Goal: Task Accomplishment & Management: Complete application form

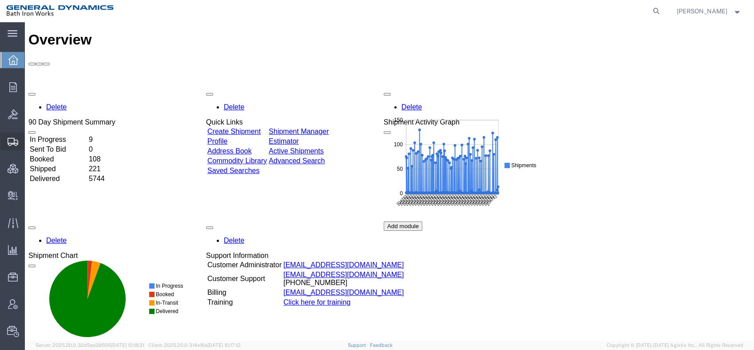
click at [0, 0] on span "Create Shipment" at bounding box center [0, 0] width 0 height 0
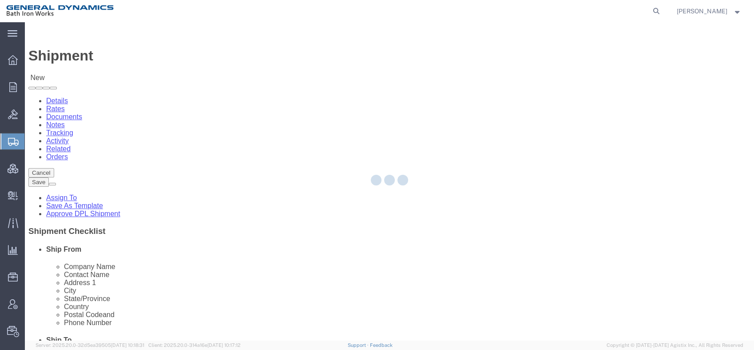
select select
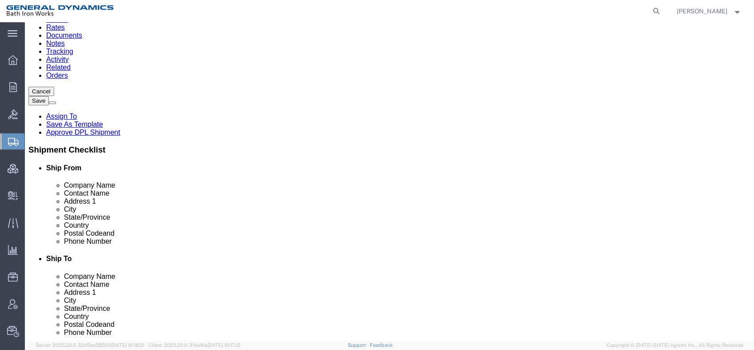
scroll to position [99, 0]
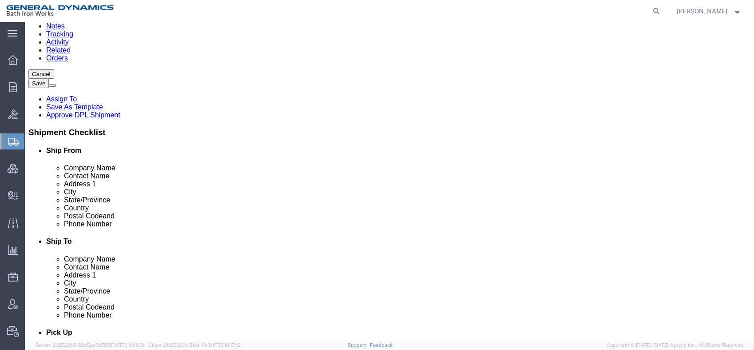
click icon
click link "ADDITIONAL INFORMATION"
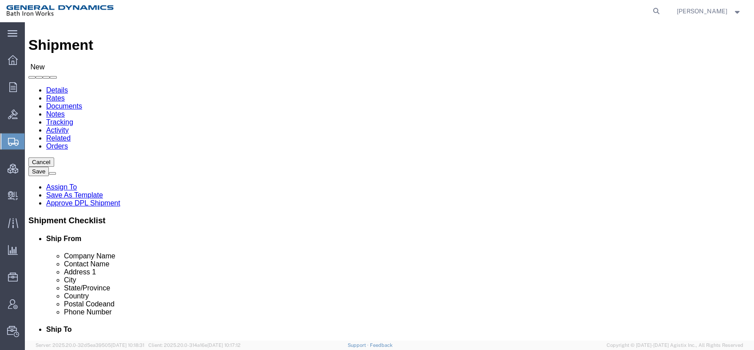
scroll to position [0, 0]
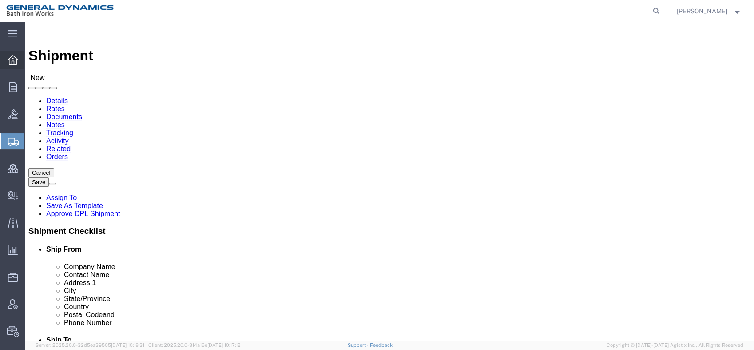
click at [31, 58] on span "Overview" at bounding box center [27, 60] width 6 height 18
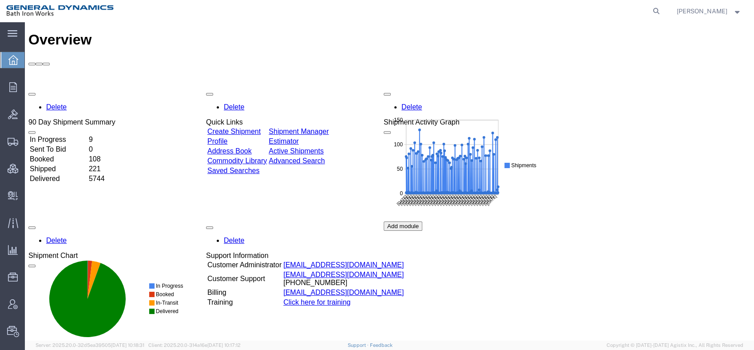
click at [259, 128] on link "Create Shipment" at bounding box center [234, 132] width 53 height 8
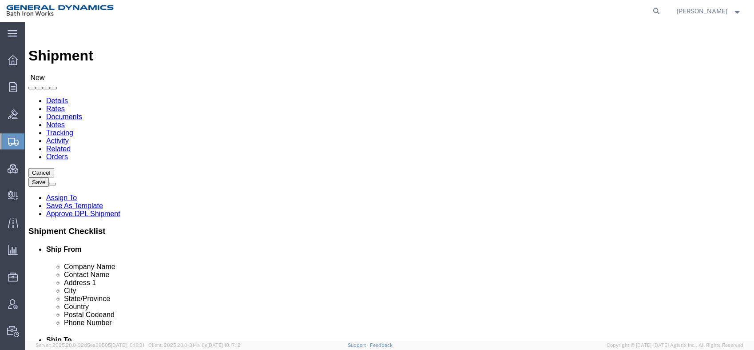
click input "text"
type input "ABC"
type input "[PERSON_NAME]"
type input "[STREET_ADDRESS][US_STATE]"
click input "text"
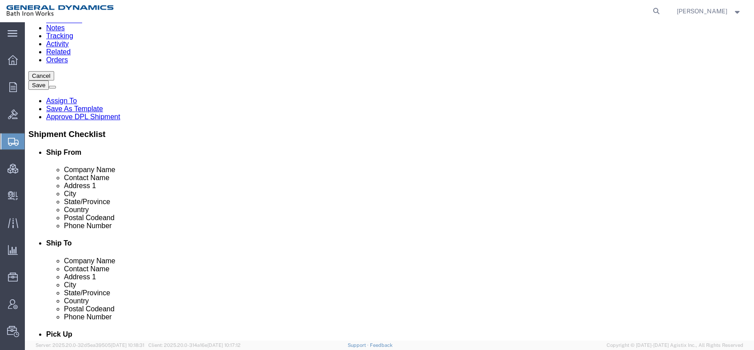
scroll to position [99, 0]
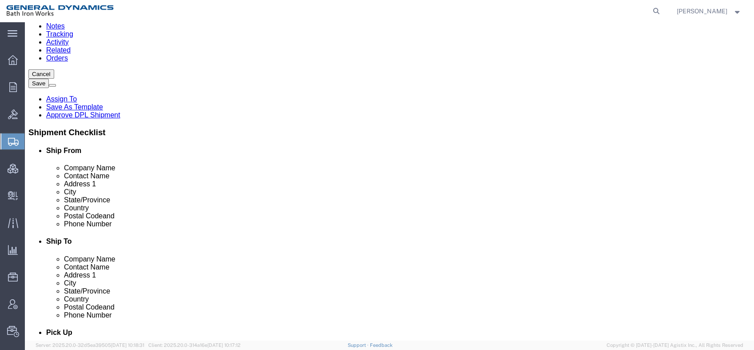
type input "P"
type input "Bath"
type input "M"
type input "Main"
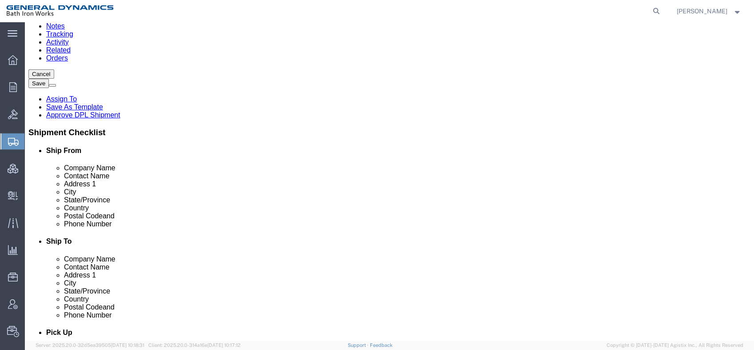
select select "ME"
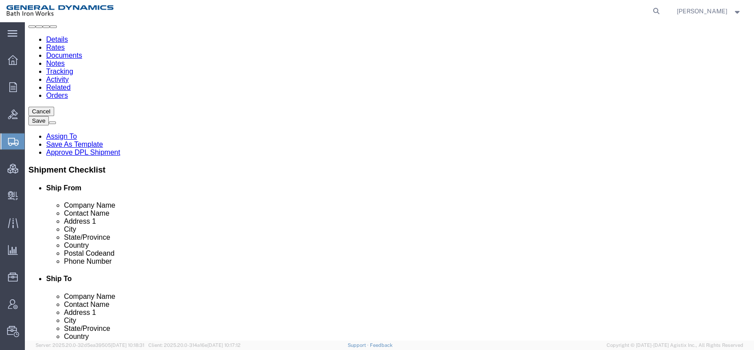
click input "text"
type input "04530"
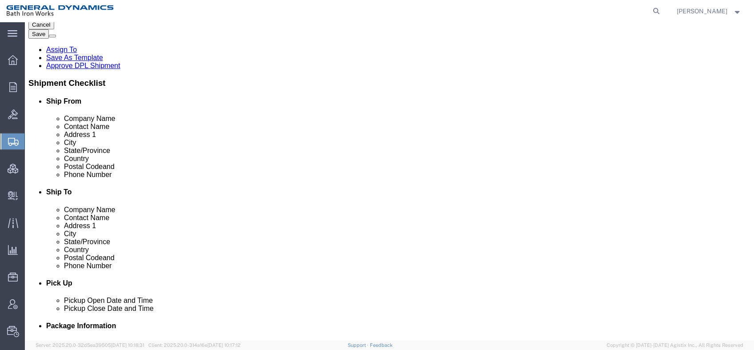
scroll to position [99, 0]
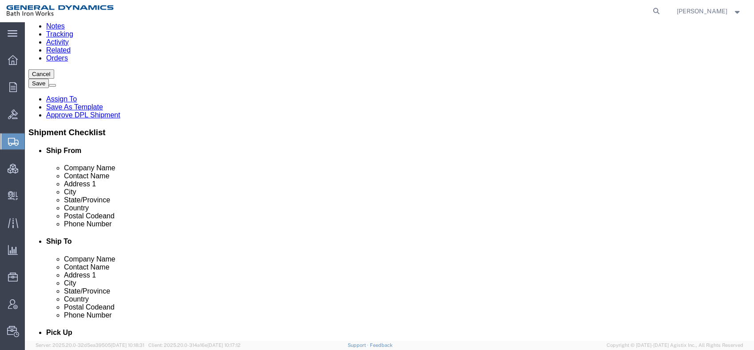
type input "[PHONE_NUMBER]"
click link "ADDITIONAL INFORMATION"
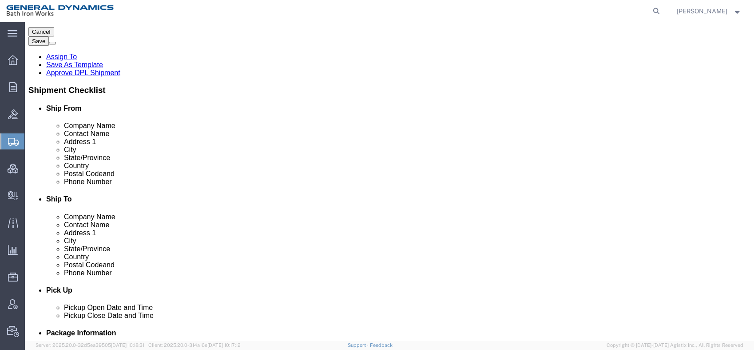
scroll to position [197, 0]
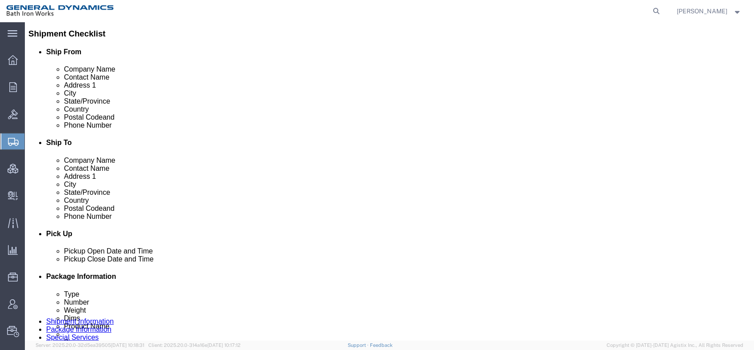
click link "ADDITIONAL INFORMATION"
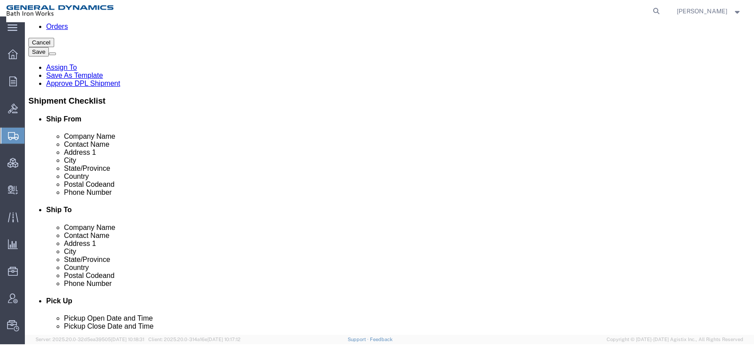
scroll to position [0, 0]
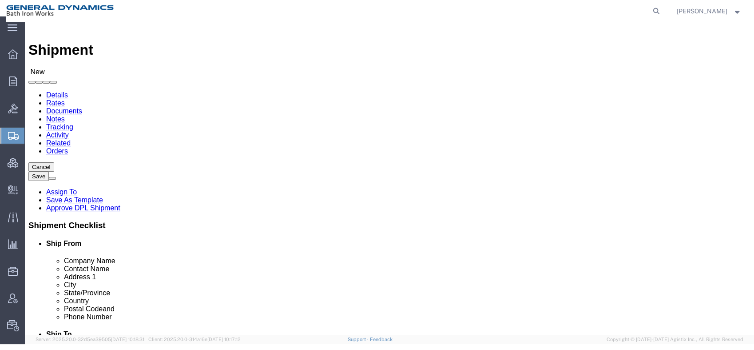
click input "text"
type input "DEF"
click div "DEF DEF"
click input "text"
type input "[PERSON_NAME]"
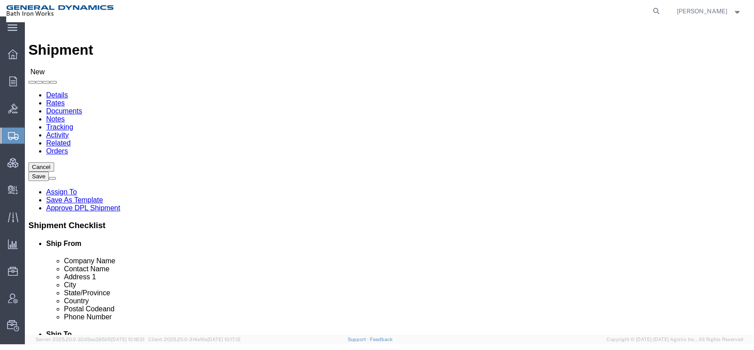
type input "[STREET_ADDRESS][US_STATE]"
type input "Daytona"
select select "FL"
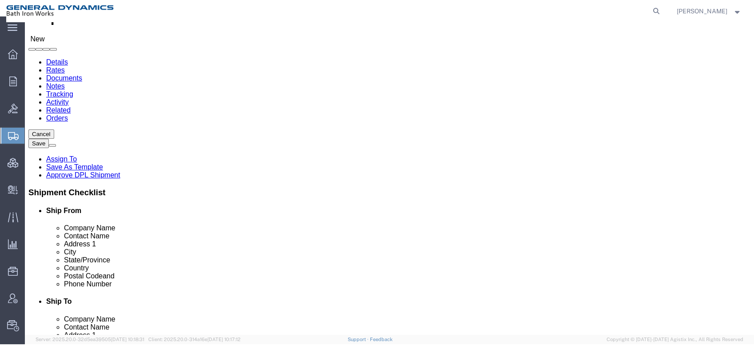
scroll to position [99, 0]
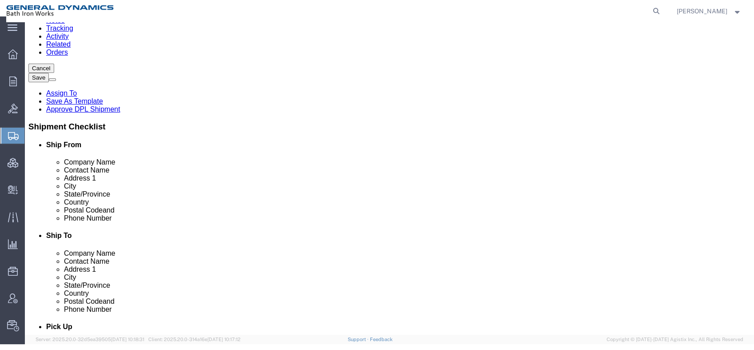
click input "Postal Code"
type input "32117"
click input "text"
type input "[PHONE_NUMBER]"
click link "ADDITIONAL INFORMATION"
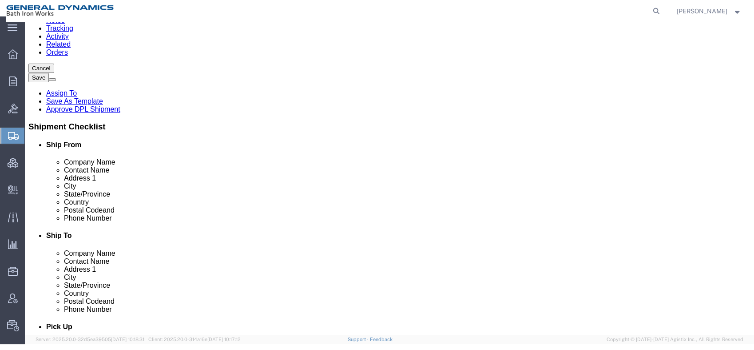
select select "HOME"
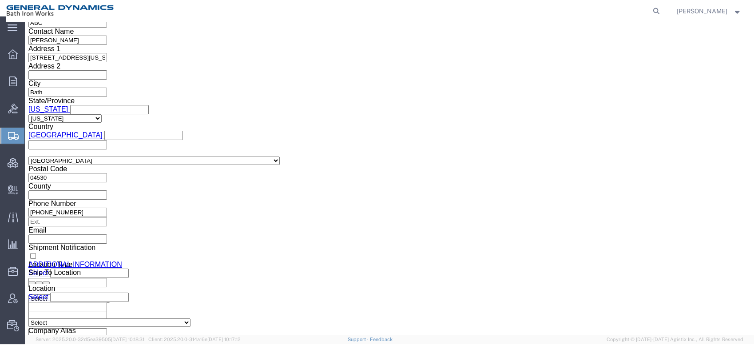
scroll to position [684, 0]
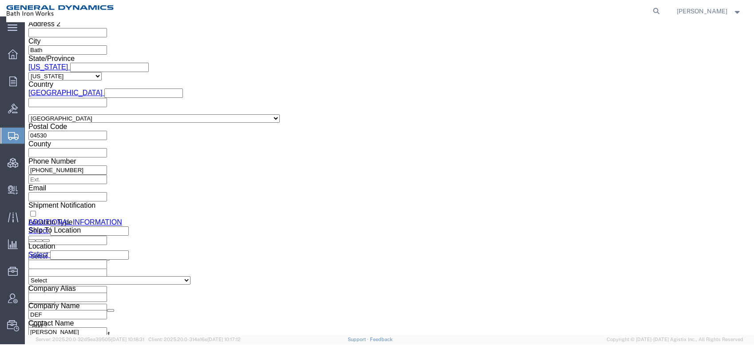
click icon
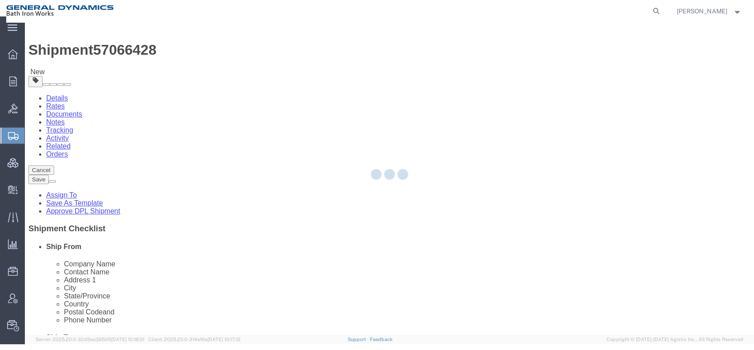
select select "CBOX"
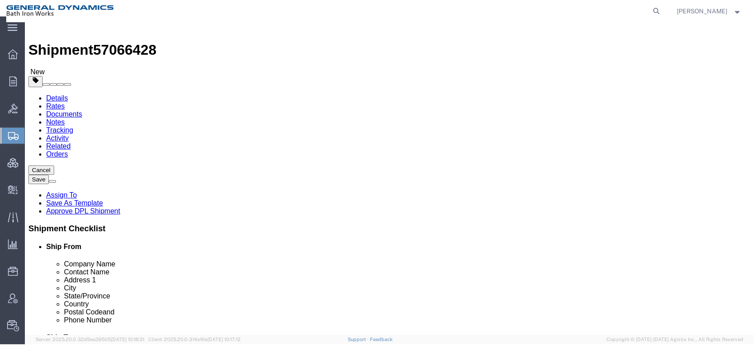
drag, startPoint x: 119, startPoint y: 197, endPoint x: 93, endPoint y: 187, distance: 27.9
click div "Length x Width x Height Select cm ft in"
type input "17"
type input "10"
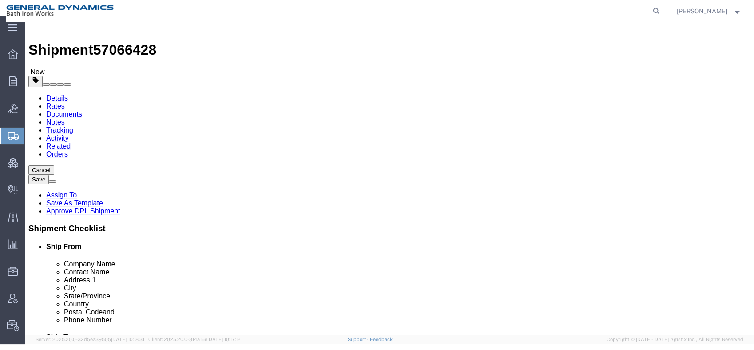
drag, startPoint x: 127, startPoint y: 214, endPoint x: 89, endPoint y: 206, distance: 38.6
click div "Weight 0.00 Select kgs lbs Ship. t°"
type input "9"
click link "Add Content"
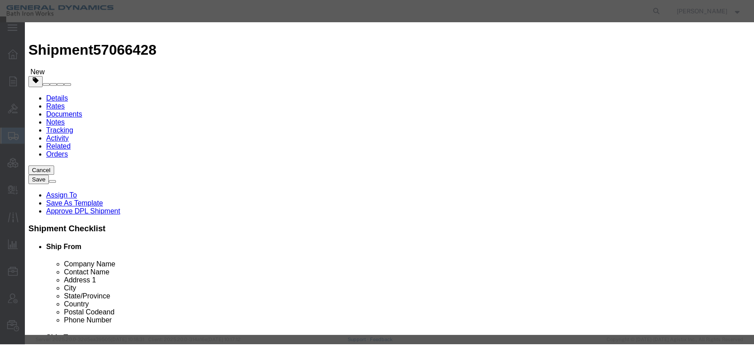
click input "text"
type input "Clothes"
drag, startPoint x: 231, startPoint y: 85, endPoint x: 192, endPoint y: 83, distance: 39.1
click div "Pieces 0 Select Bag Barrels 100Board Feet Bottle Box Blister Pack Carats Can Ca…"
type input "1"
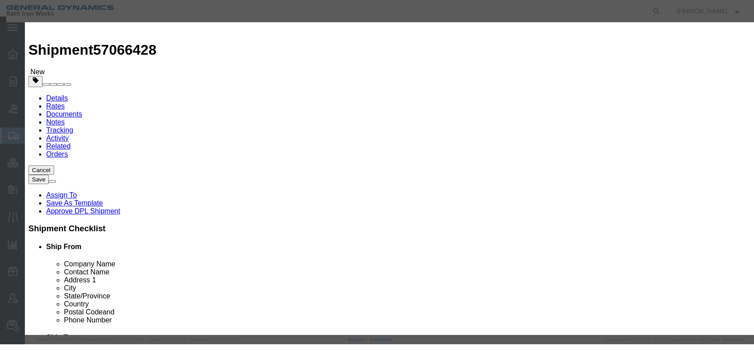
click input "text"
type input "1"
click select "Select 50 55 60 65 70 85 92.5 100 125 175 250 300 400"
select select "55"
click select "Select 50 55 60 65 70 85 92.5 100 125 175 250 300 400"
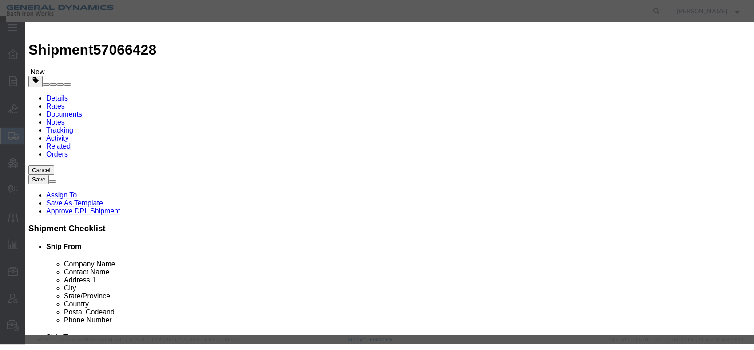
click select "Select 50 55 60 65 70 85 92.5 100 125 175 250 300 400"
select select
click select "Select 50 55 60 65 70 85 92.5 100 125 175 250 300 400"
click button "Save & Close"
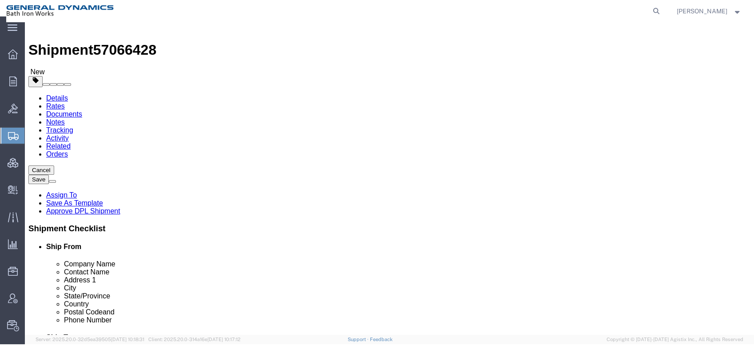
click link "Special Services"
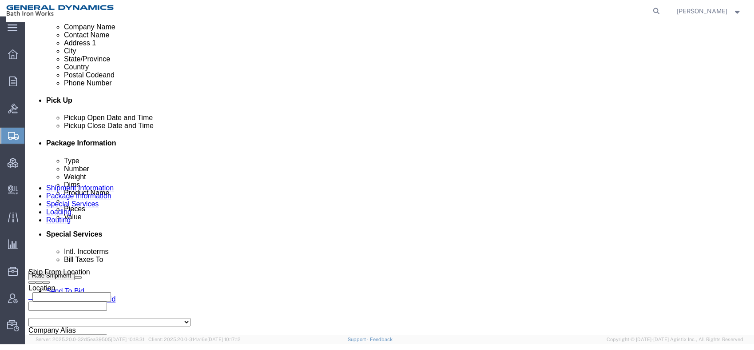
scroll to position [345, 0]
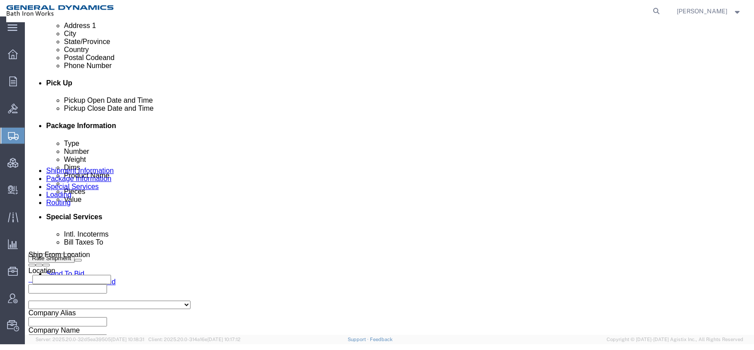
click select "Select Buyer Cost Center Department Operations Number Order Number Sales Person"
click select "Select Recipient Account Sender/Shipper Third Party Account"
select select "THRD"
click select "Select Recipient Account Sender/Shipper Third Party Account"
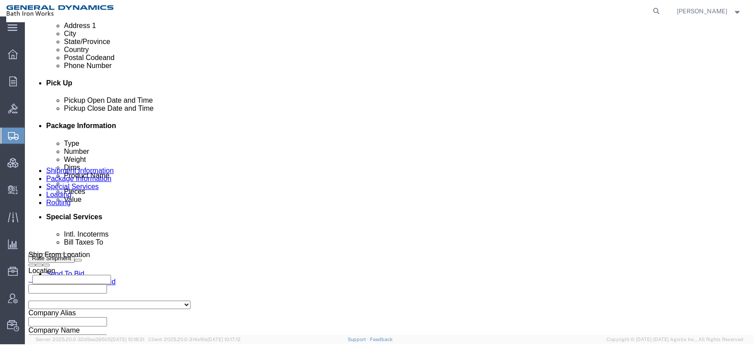
select select
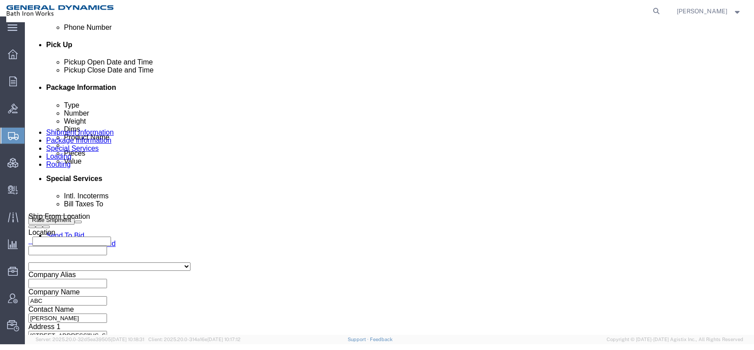
scroll to position [444, 0]
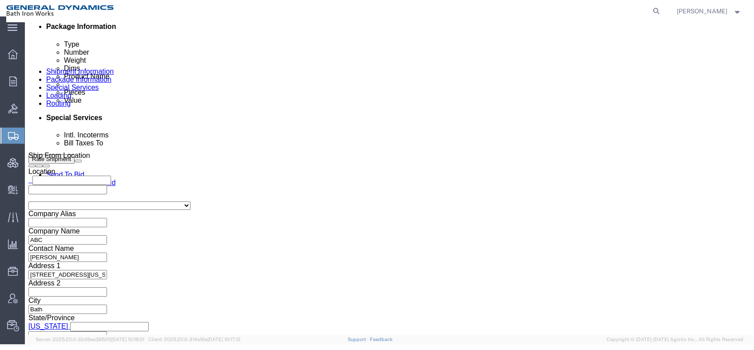
click select "Select Recipient Account Sender/Shipper Third Party Account"
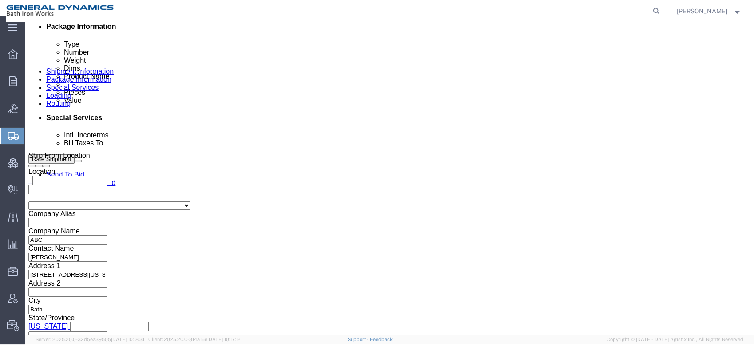
select select "THRD"
click select "Select Recipient Account Sender/Shipper Third Party Account"
select select
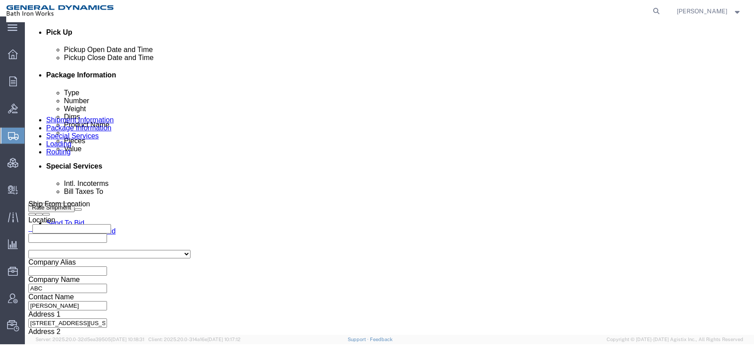
scroll to position [395, 0]
click select "Select Buyer Cost Center Department Operations Number Order Number Sales Person"
click select "Select Free of Charge Free of Cost NET 30 NET 45 NET 60 See Comment"
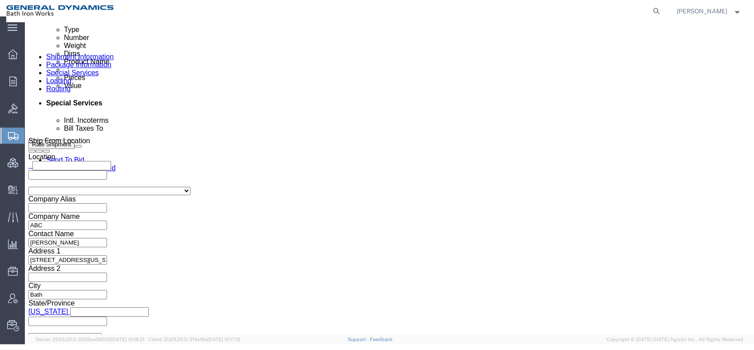
scroll to position [444, 0]
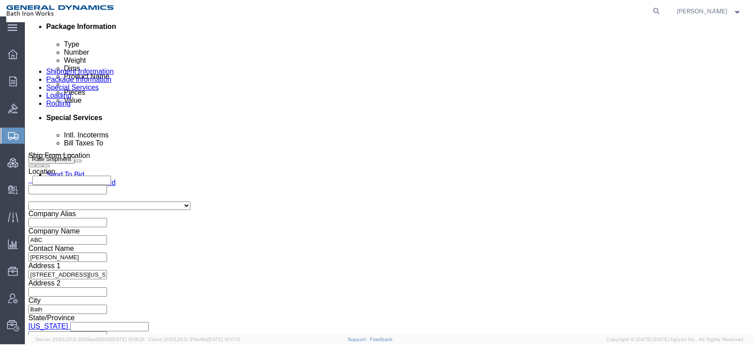
click select "Select DHL FedEx Express UPS"
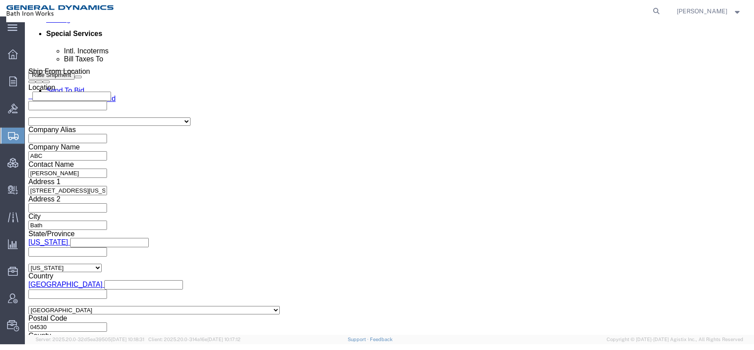
scroll to position [543, 0]
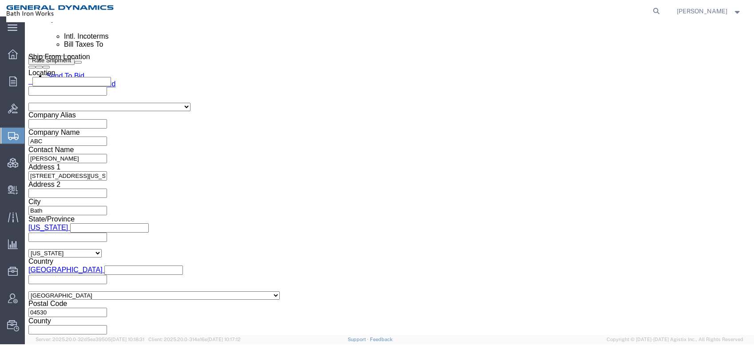
click input "text"
click select "Select [GEOGRAPHIC_DATA] [GEOGRAPHIC_DATA] [GEOGRAPHIC_DATA] [GEOGRAPHIC_DATA] …"
select select "US"
click select "Select [GEOGRAPHIC_DATA] [GEOGRAPHIC_DATA] [GEOGRAPHIC_DATA] [GEOGRAPHIC_DATA] …"
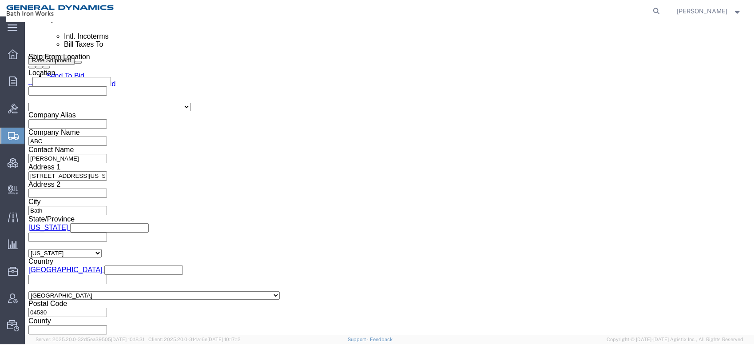
select select "ME"
click input "text"
type input "[STREET_ADDRESS]"
click input "text"
type input "Phippsburg"
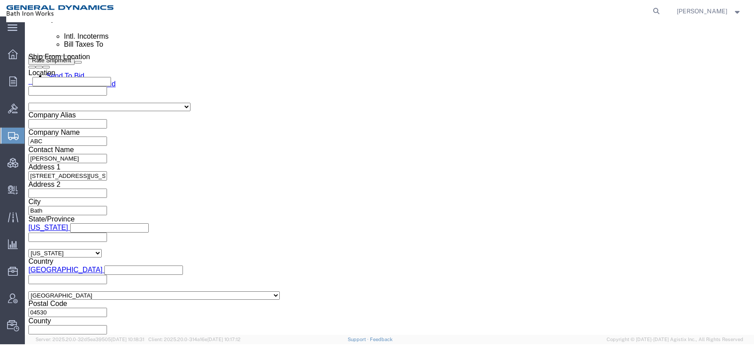
type input "04562"
click input "text"
type input "[PHONE_NUMBER]"
click input "text"
drag, startPoint x: 436, startPoint y: 172, endPoint x: 345, endPoint y: 172, distance: 91.1
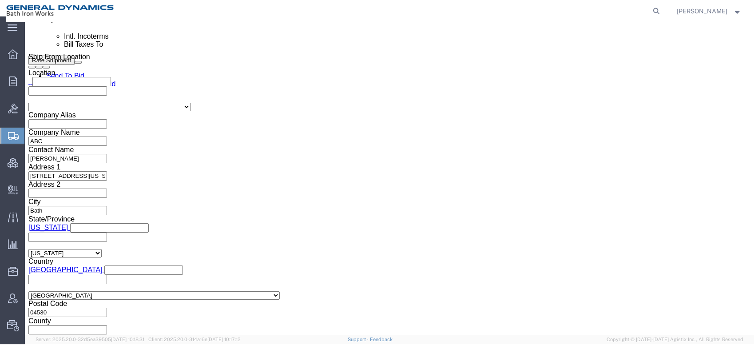
click div "Address 2 [STREET_ADDRESS]"
click input "text"
paste input "[STREET_ADDRESS]"
type input "[STREET_ADDRESS]"
drag, startPoint x: 426, startPoint y: 174, endPoint x: 358, endPoint y: 172, distance: 68.5
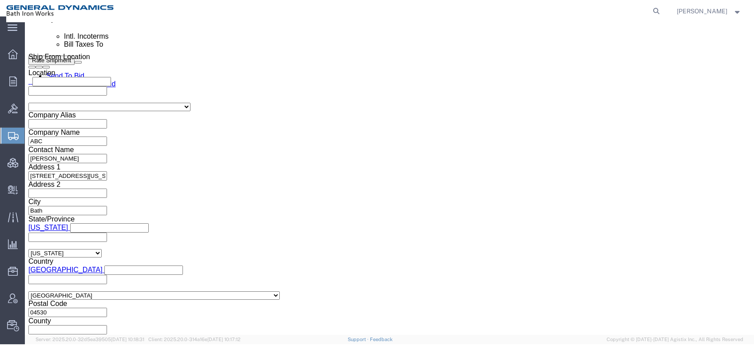
click div "Address 2 [STREET_ADDRESS]"
click input "text"
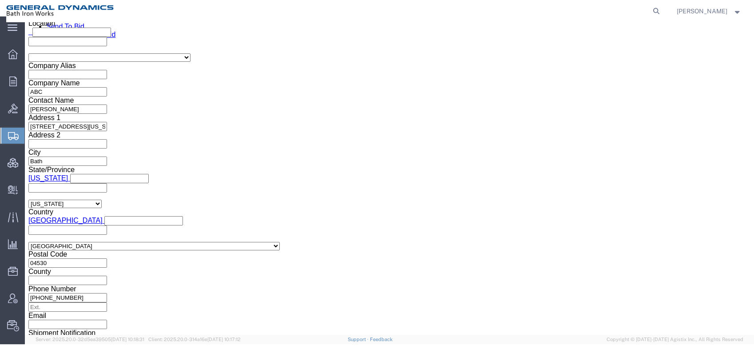
type input "[PERSON_NAME]"
click button "Rate Shipment"
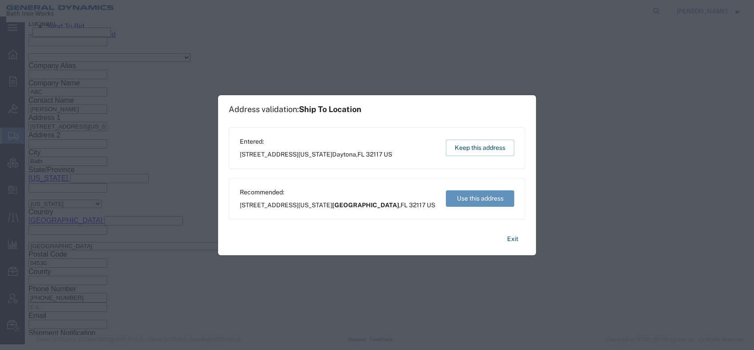
click at [487, 199] on button "Use this address" at bounding box center [480, 198] width 68 height 16
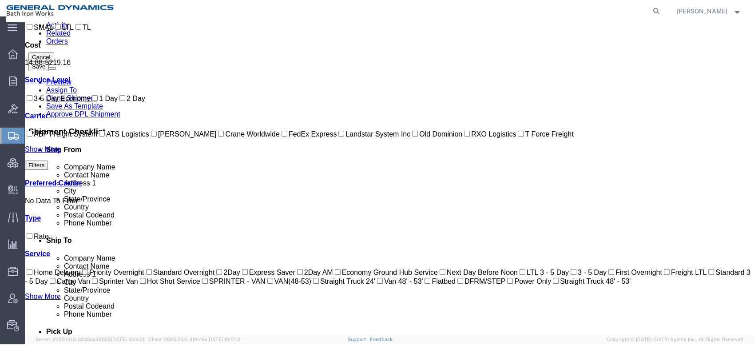
scroll to position [0, 0]
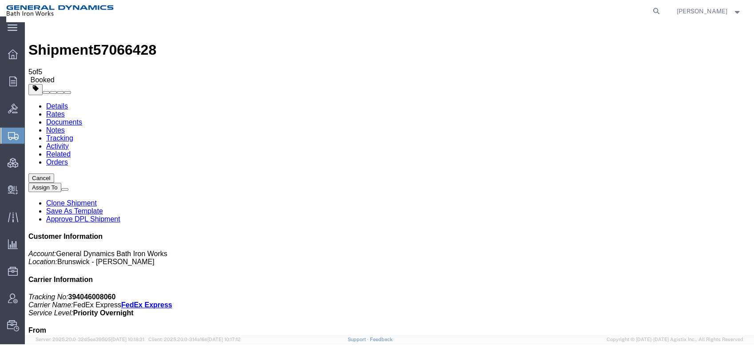
click at [56, 102] on link "Details" at bounding box center [57, 106] width 22 height 8
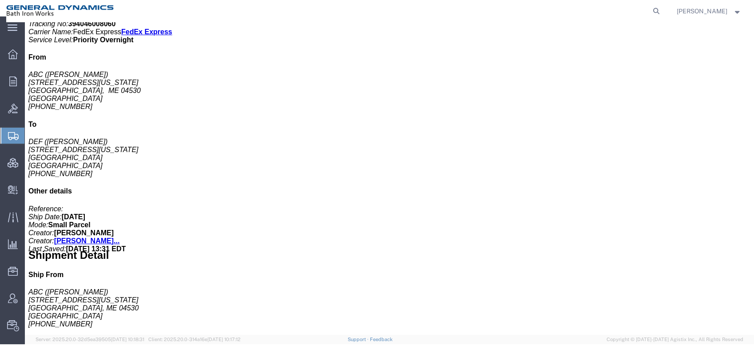
scroll to position [296, 0]
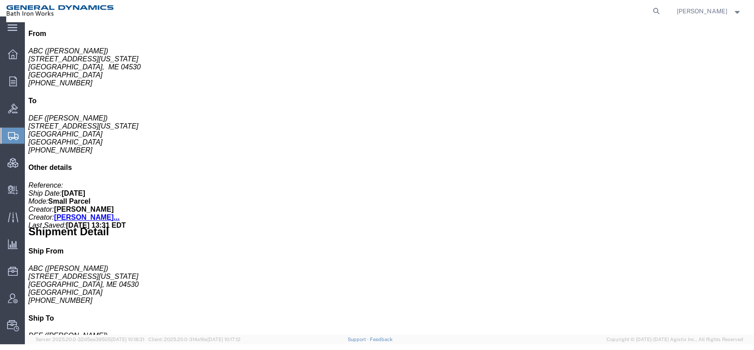
click span "button"
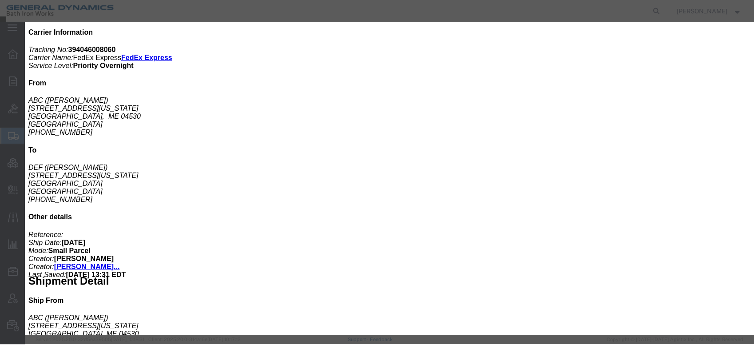
scroll to position [23, 0]
click button "Cancel"
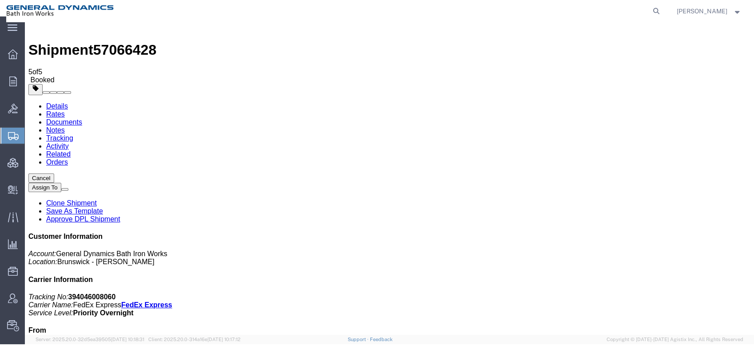
scroll to position [0, 0]
click link "Documents"
click at [63, 102] on link "Details" at bounding box center [57, 106] width 22 height 8
click link "Documents"
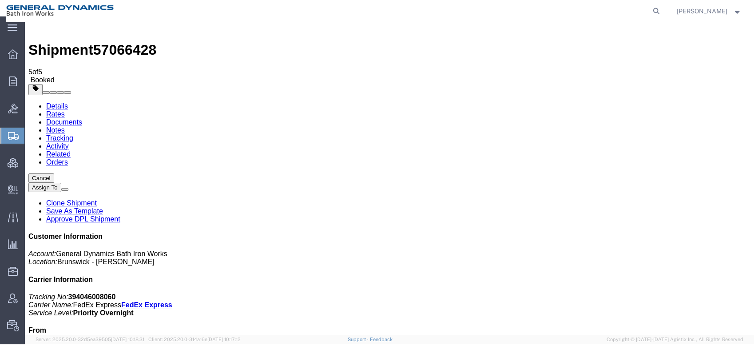
click at [50, 102] on link "Details" at bounding box center [57, 106] width 22 height 8
click link "Rates"
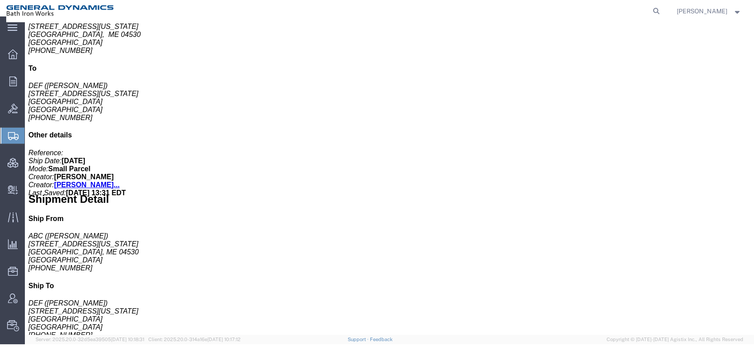
scroll to position [378, 0]
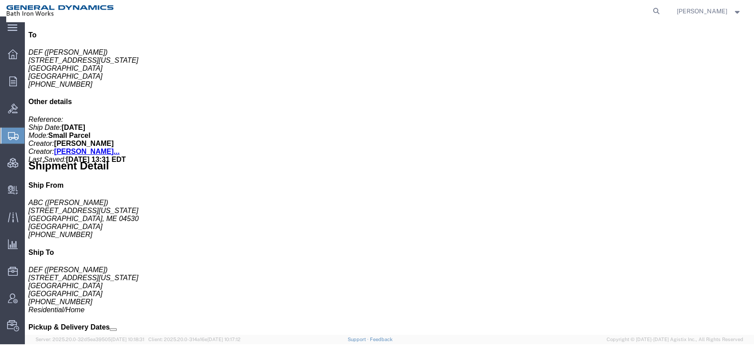
click span
click span "button"
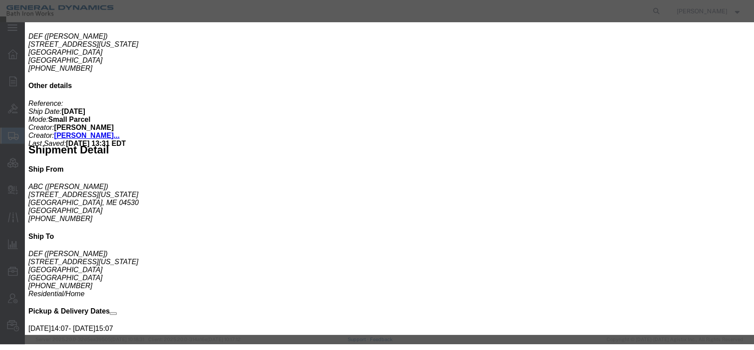
scroll to position [23, 0]
click button "Cancel"
